Goal: Task Accomplishment & Management: Complete application form

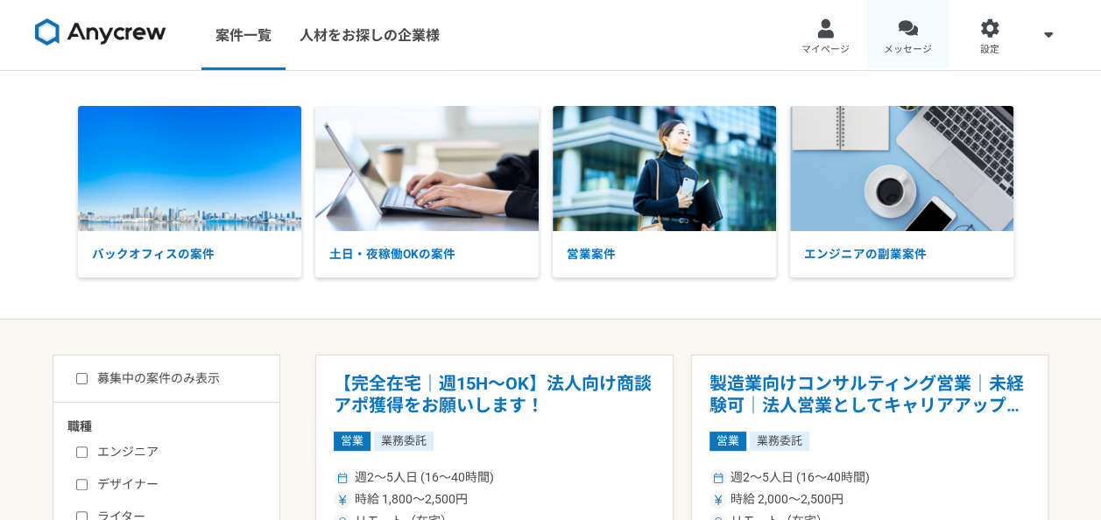
click at [898, 26] on div at bounding box center [908, 28] width 20 height 20
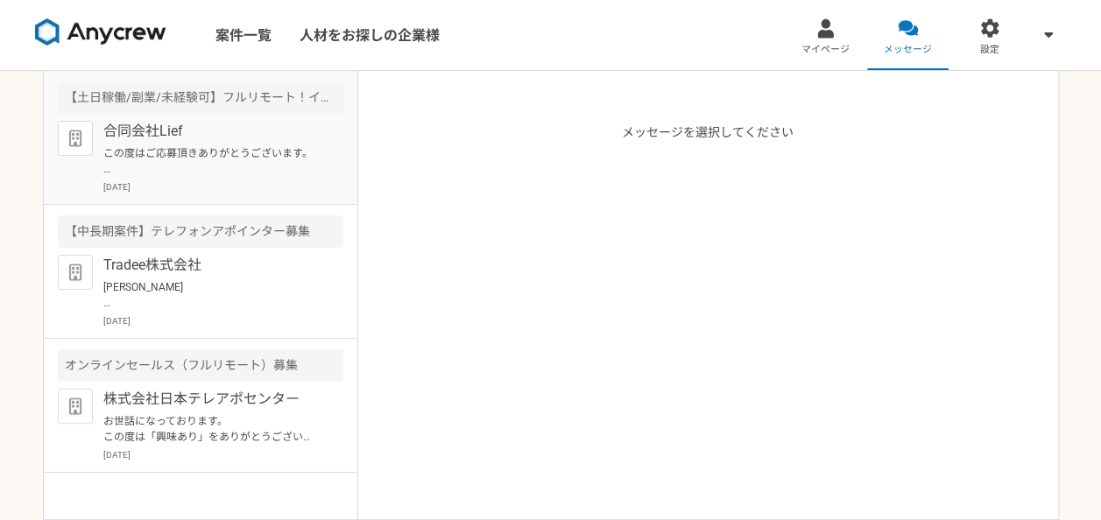
click at [282, 179] on div "合同会社Lief この度はご応募頂きありがとうございます。 採用担当の[PERSON_NAME]と申します。 面接に進むにあたり、下記の内容を頂きたいです。 …" at bounding box center [223, 157] width 240 height 73
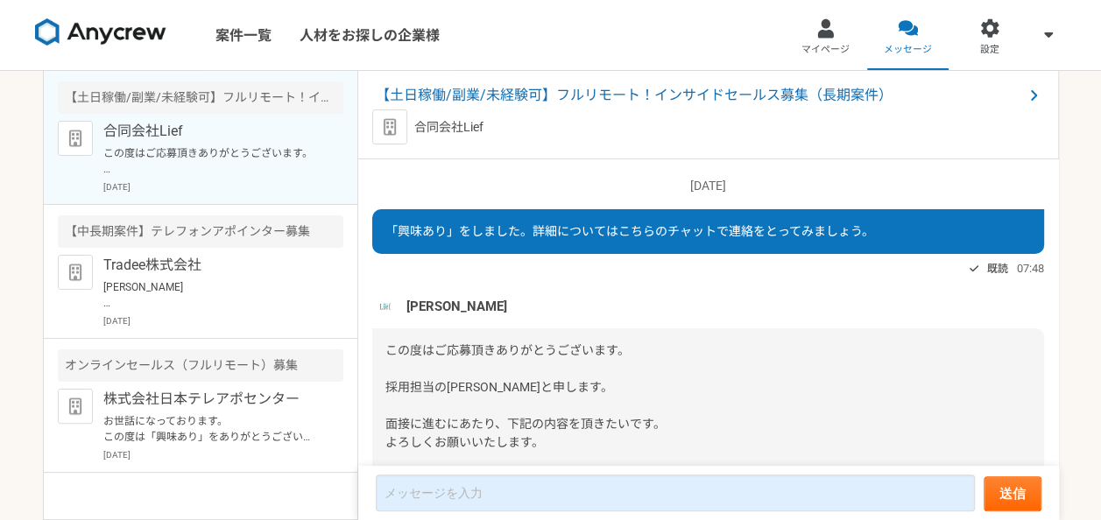
scroll to position [291, 0]
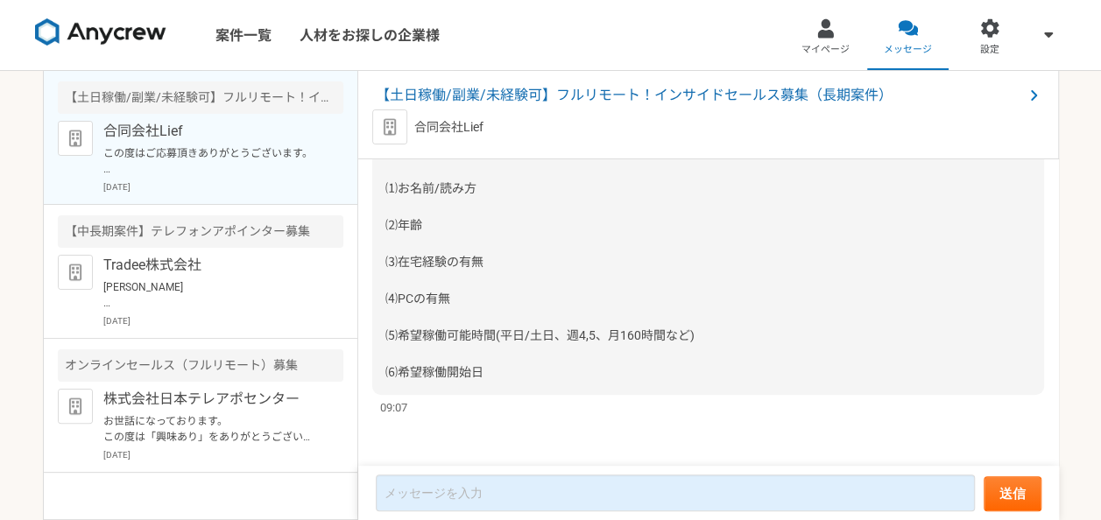
click at [506, 242] on div "この度はご応募頂きありがとうございます。 採用担当の[PERSON_NAME]と申します。 面接に進むにあたり、下記の内容を頂きたいです。 よろしくお願いいた…" at bounding box center [708, 216] width 672 height 357
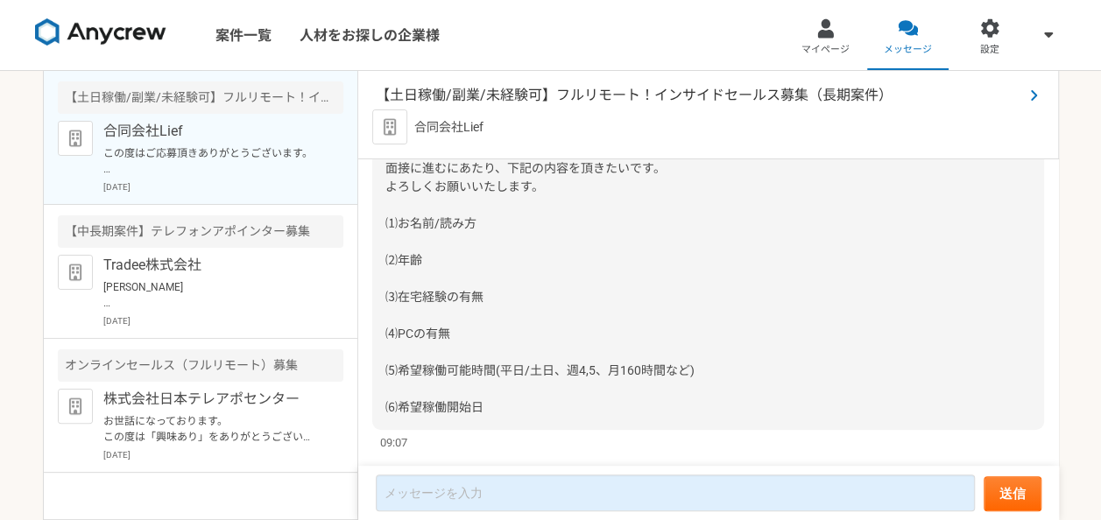
click at [541, 95] on span "【土日稼働/副業/未経験可】フルリモート！インサイドセールス募集（長期案件）" at bounding box center [699, 95] width 647 height 21
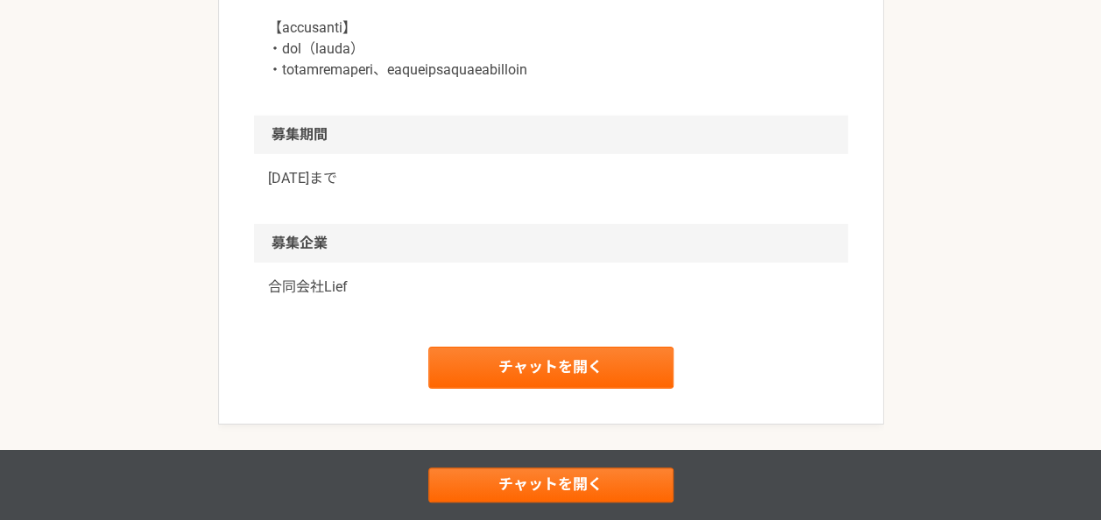
scroll to position [2663, 0]
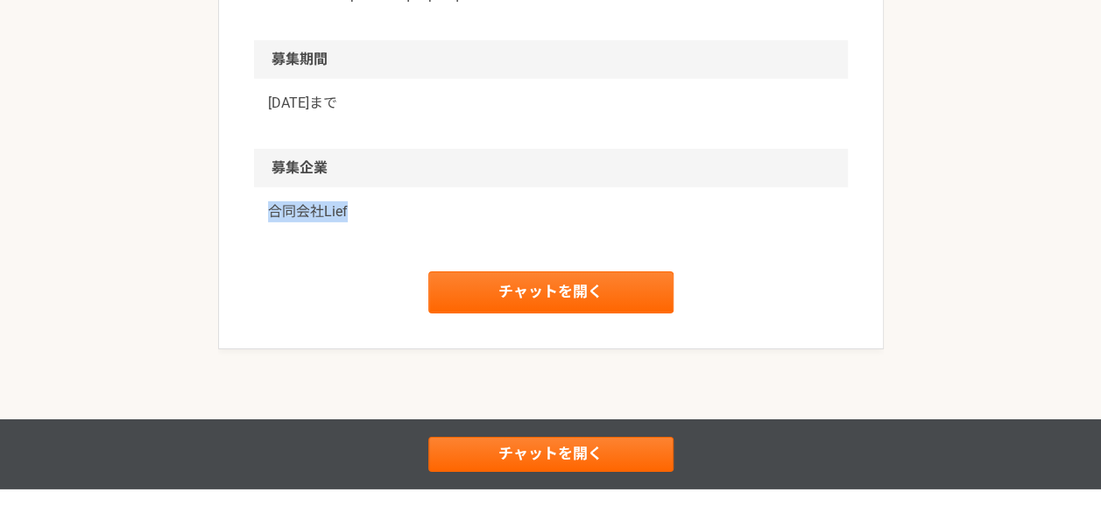
drag, startPoint x: 259, startPoint y: 231, endPoint x: 387, endPoint y: 237, distance: 128.0
click at [387, 237] on div "合同会社Lief" at bounding box center [551, 222] width 594 height 70
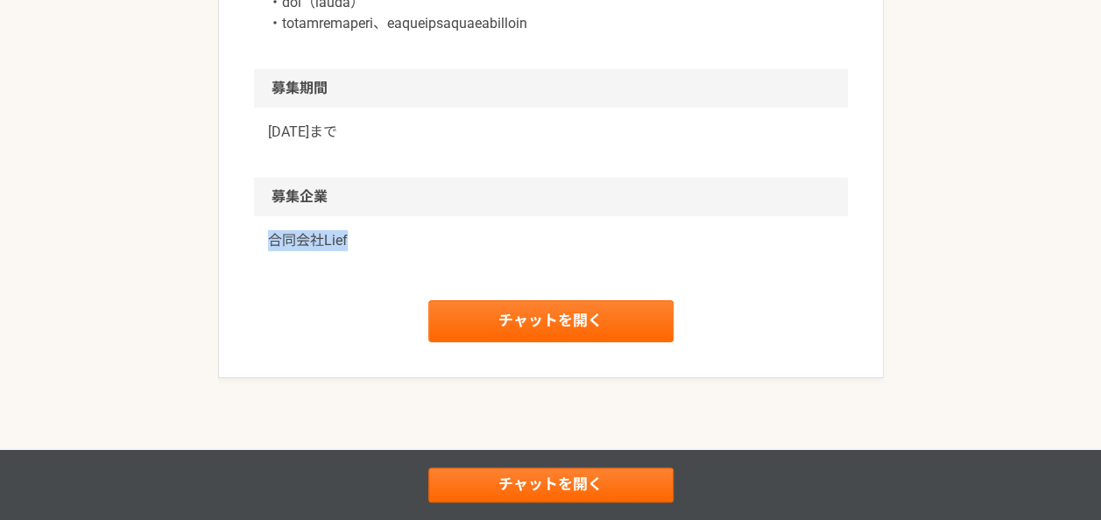
scroll to position [2633, 0]
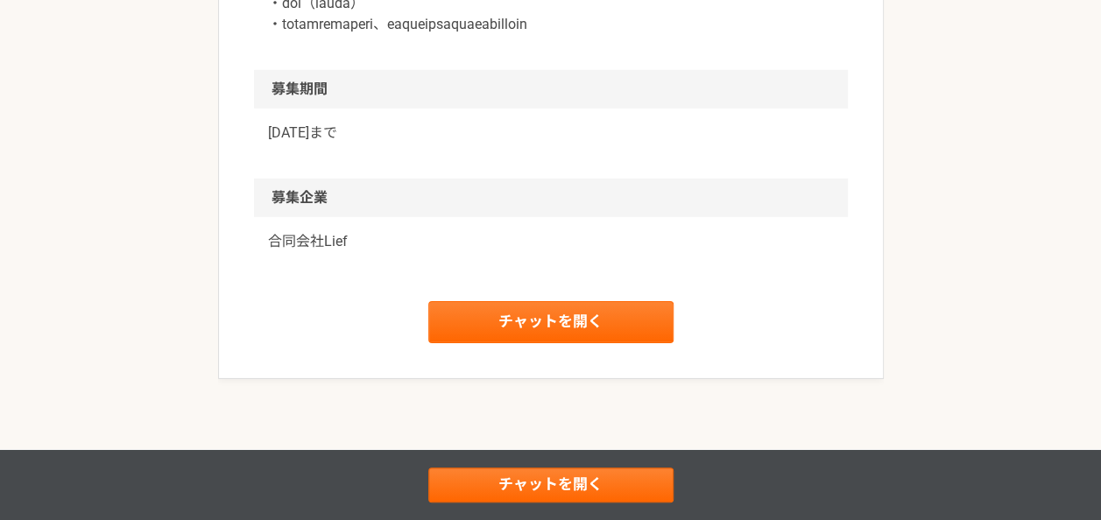
click at [403, 138] on div "[DATE]まで" at bounding box center [551, 144] width 594 height 70
drag, startPoint x: 258, startPoint y: 252, endPoint x: 382, endPoint y: 245, distance: 124.6
click at [382, 245] on div "合同会社Lief" at bounding box center [551, 252] width 594 height 70
copy p "合同会社Lief"
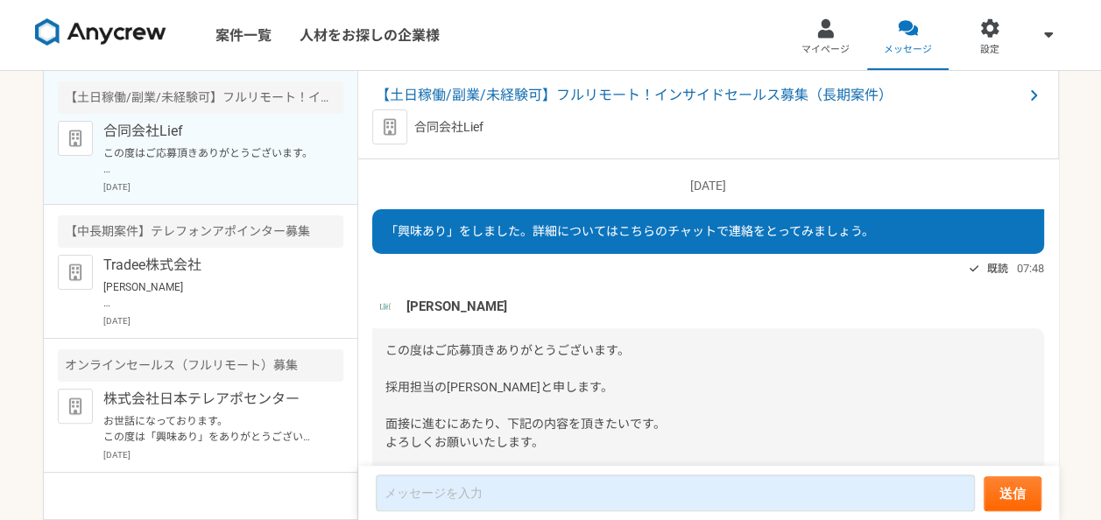
scroll to position [291, 0]
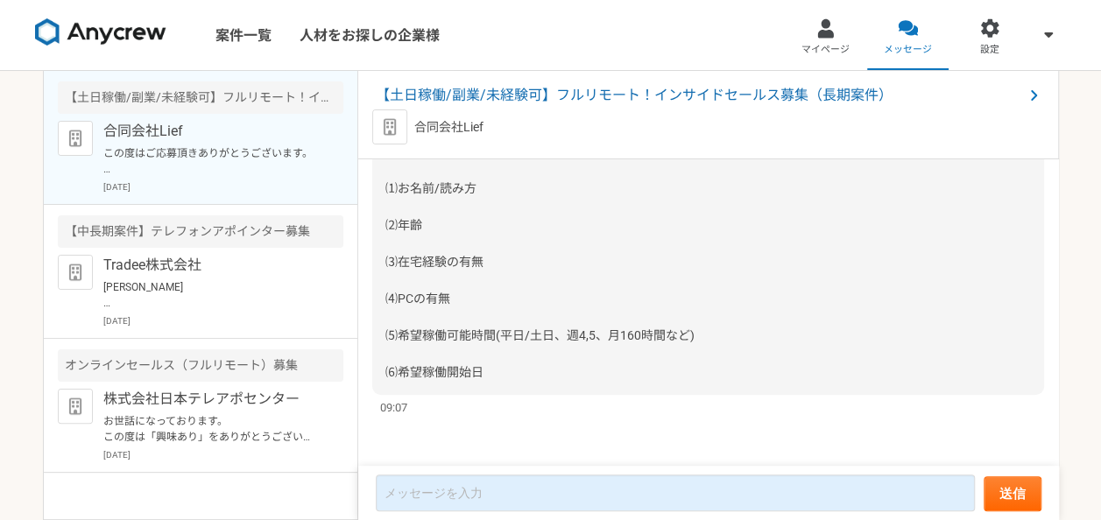
click at [97, 43] on img at bounding box center [100, 32] width 131 height 28
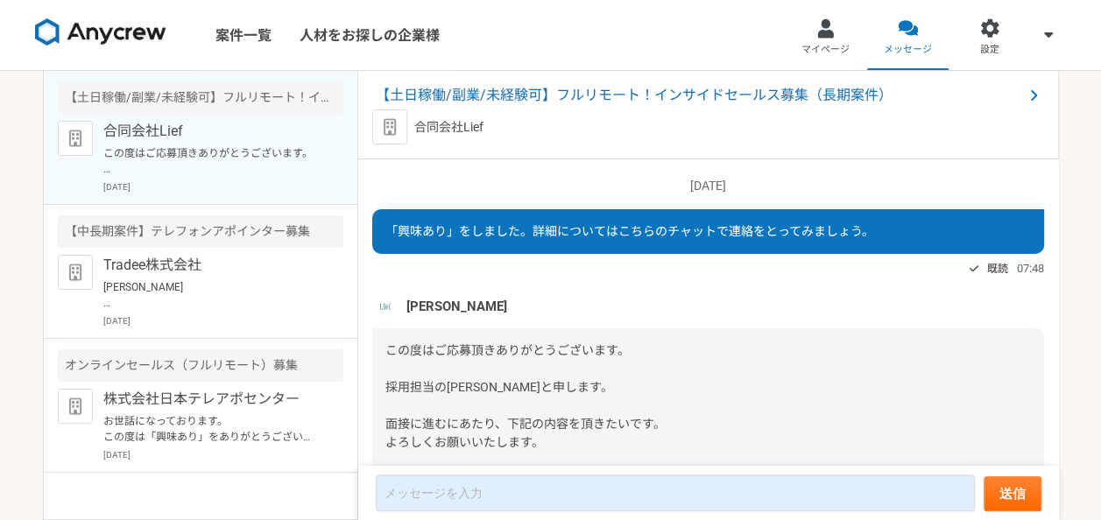
scroll to position [291, 0]
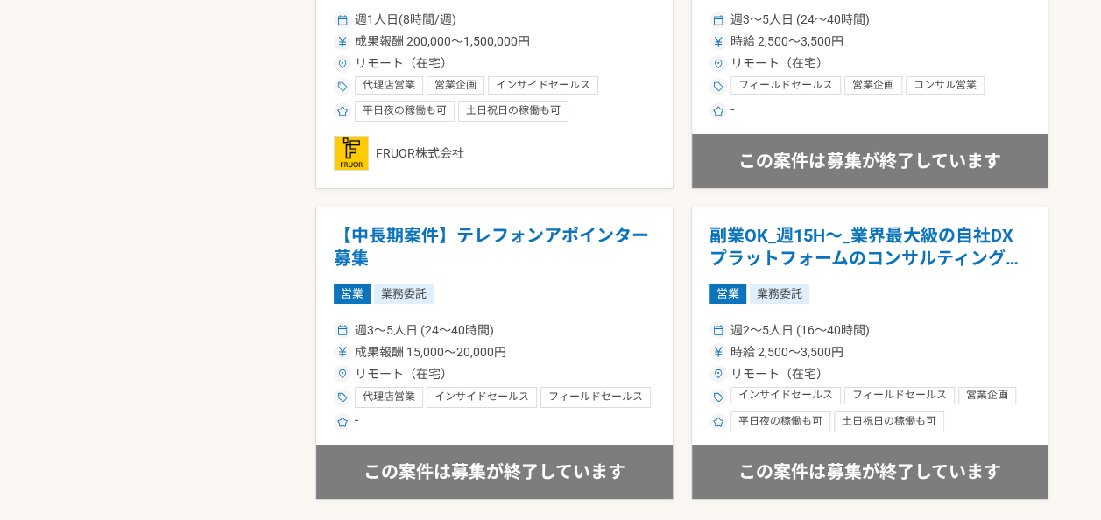
scroll to position [3013, 0]
